Goal: Navigation & Orientation: Find specific page/section

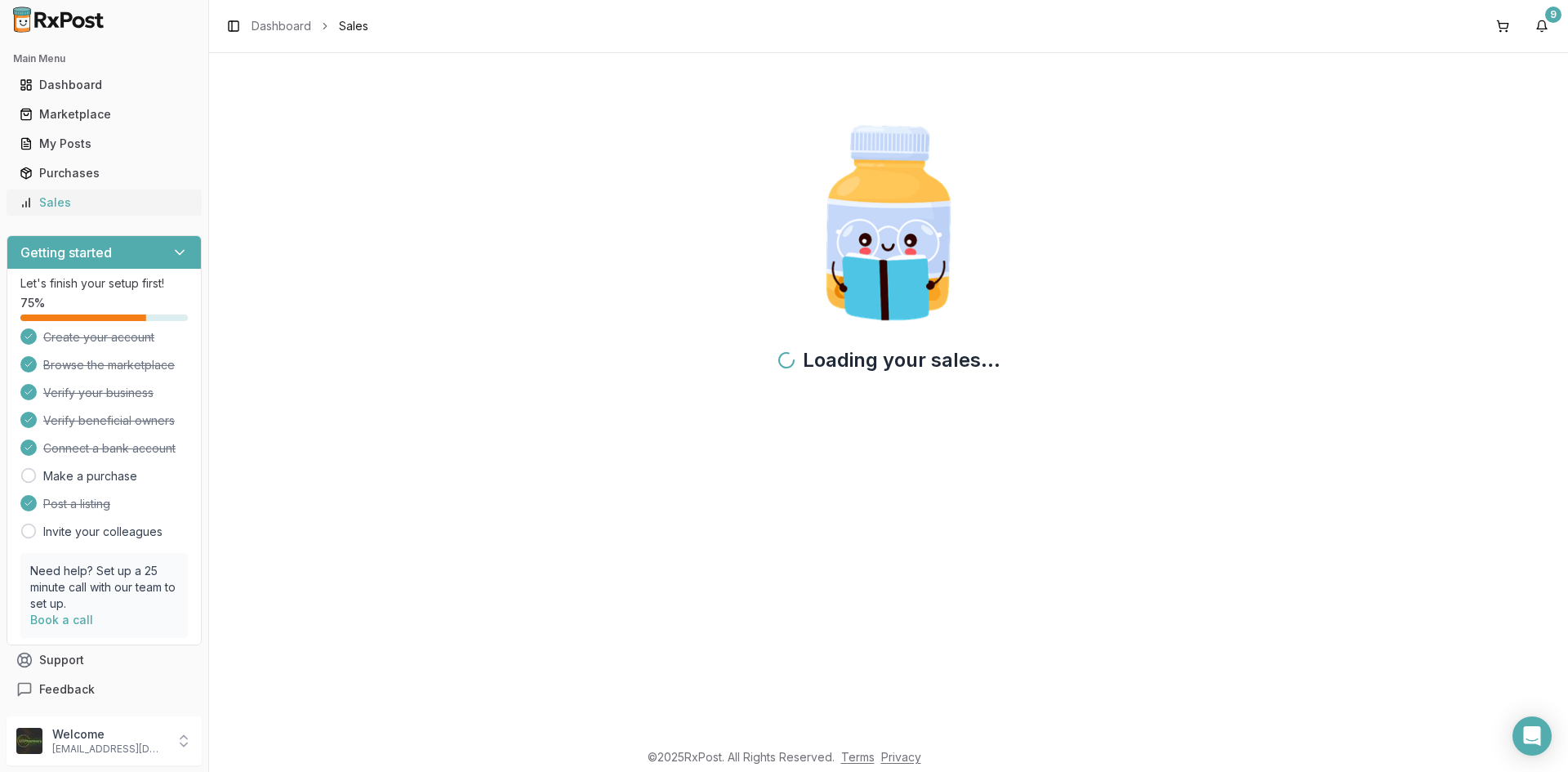
click at [129, 208] on div "Sales" at bounding box center [104, 202] width 169 height 16
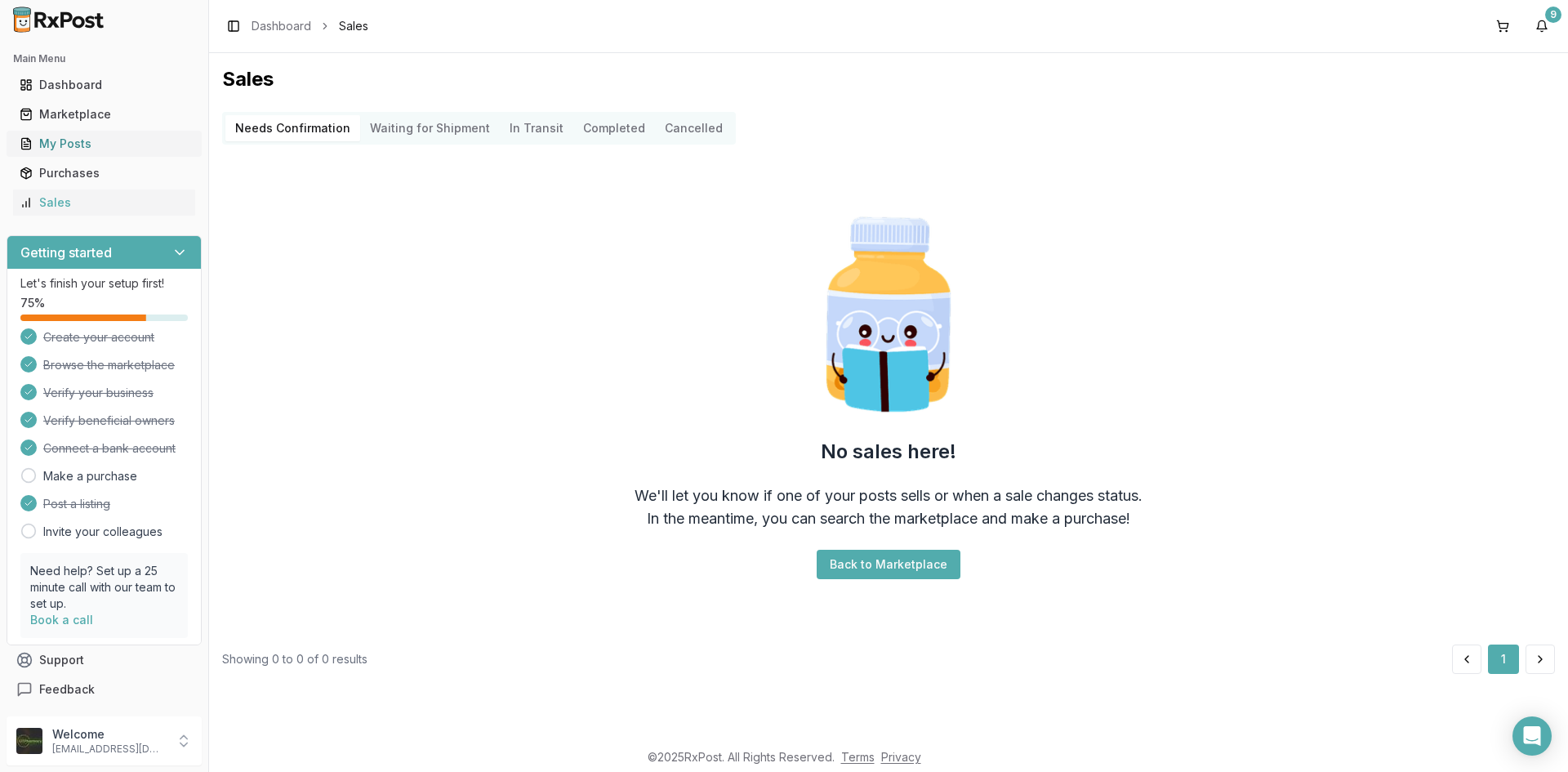
click at [113, 151] on div "My Posts" at bounding box center [104, 144] width 169 height 16
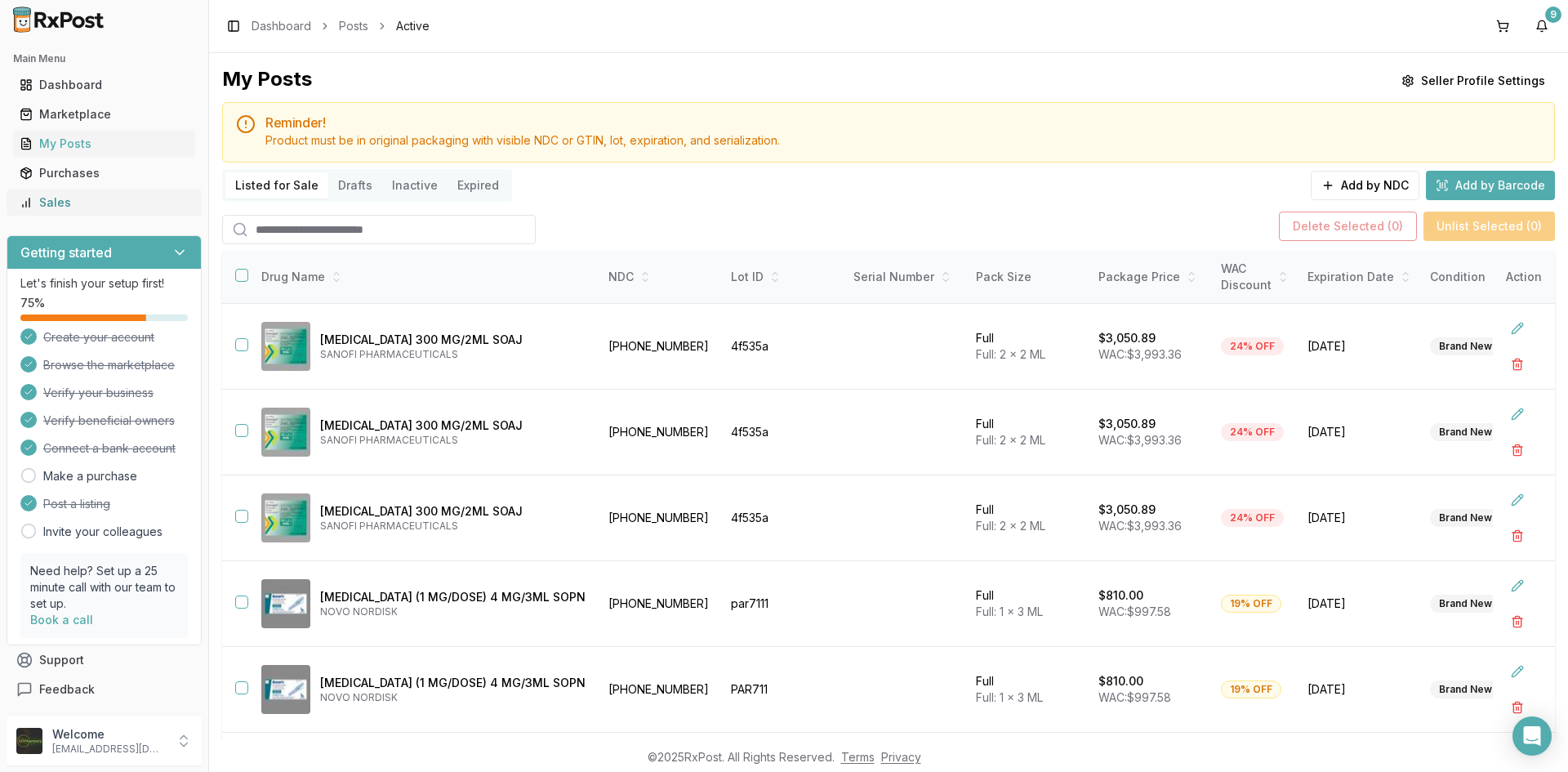
click at [55, 210] on div "Sales" at bounding box center [104, 202] width 169 height 16
